Goal: Find specific page/section: Find specific page/section

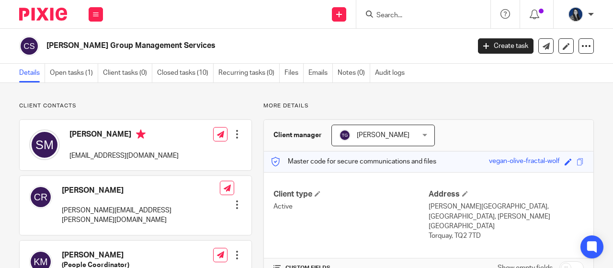
click at [398, 14] on input "Search" at bounding box center [419, 15] width 86 height 9
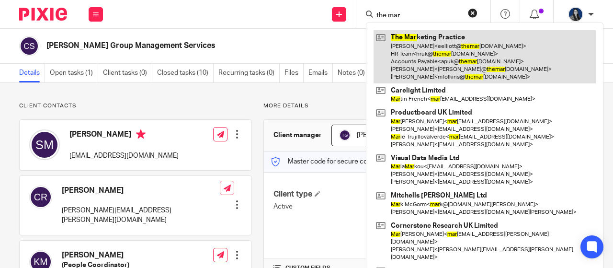
type input "the mar"
click at [407, 37] on link at bounding box center [485, 56] width 222 height 53
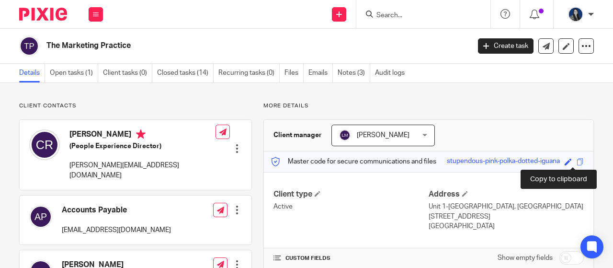
click at [577, 160] on span at bounding box center [580, 161] width 7 height 7
